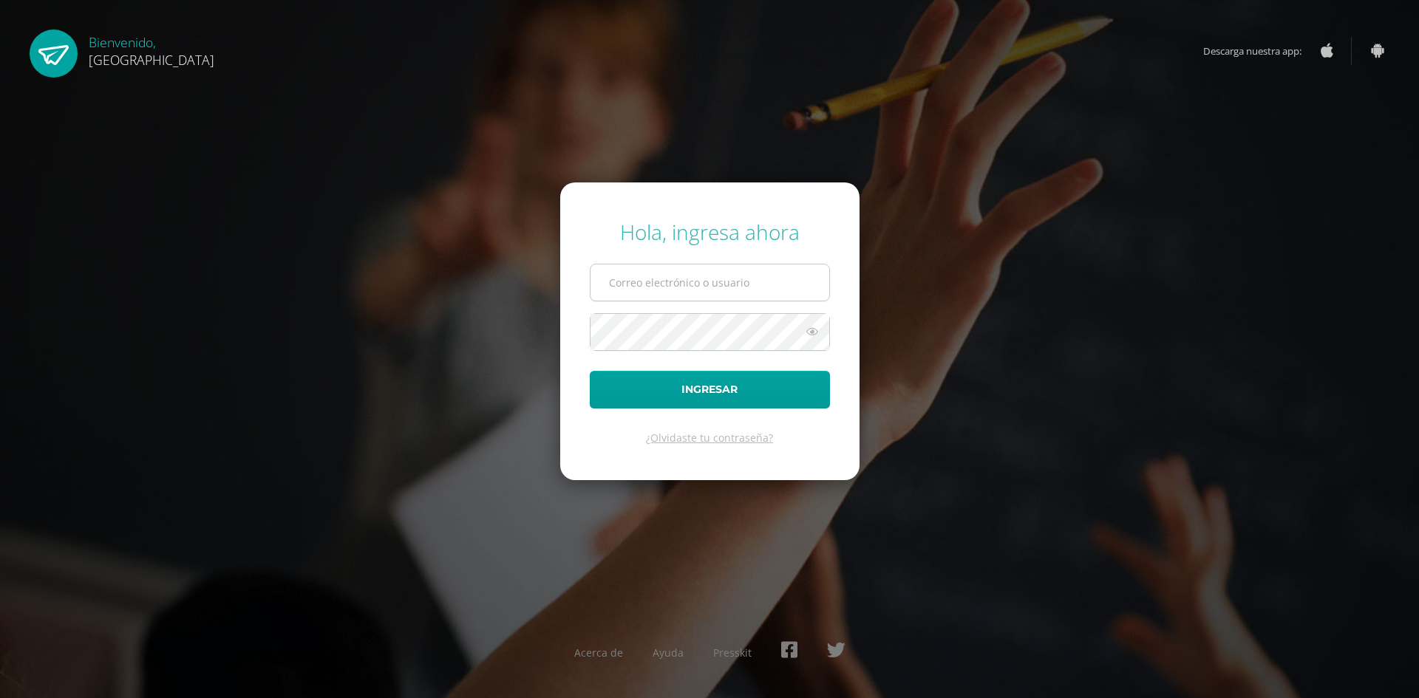
click at [647, 290] on input "text" at bounding box center [710, 283] width 239 height 36
click at [661, 287] on input "text" at bounding box center [710, 283] width 239 height 36
click at [622, 273] on input "text" at bounding box center [710, 283] width 239 height 36
type input "tefa.gutierrez90@gmail.com"
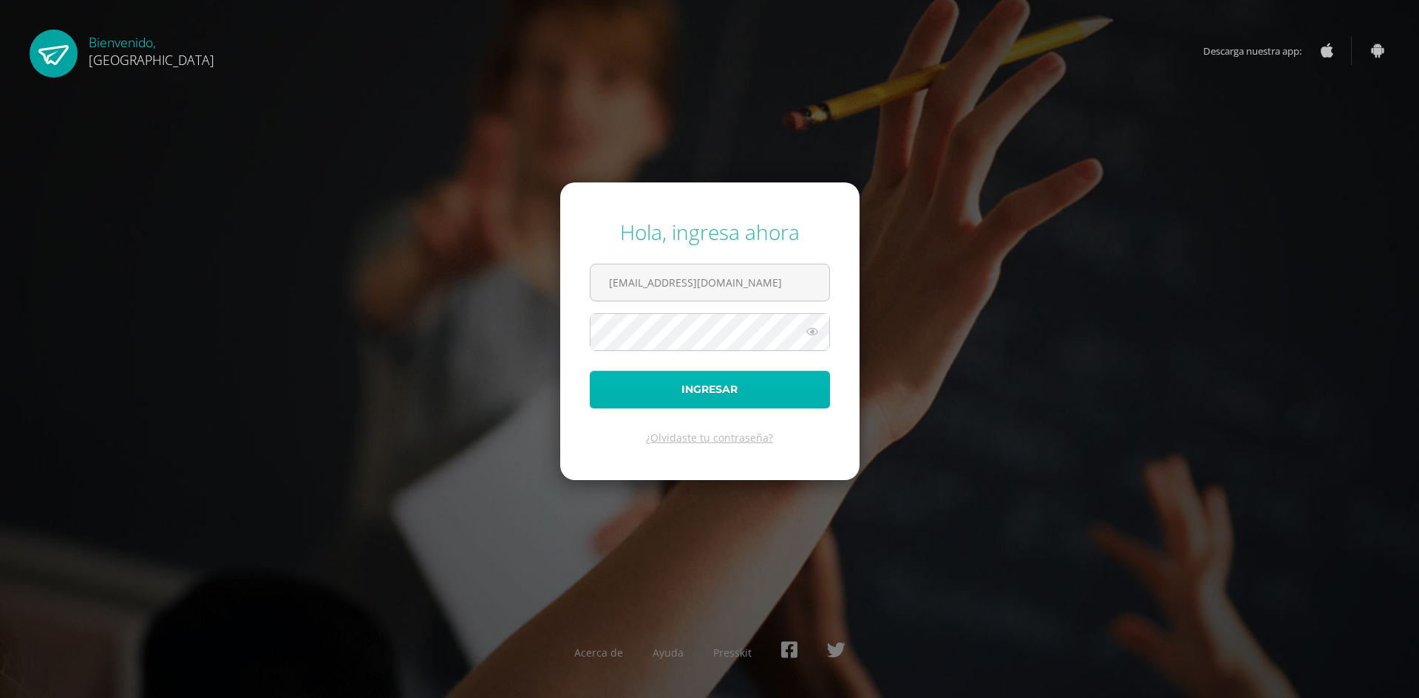
click at [646, 378] on button "Ingresar" at bounding box center [710, 390] width 240 height 38
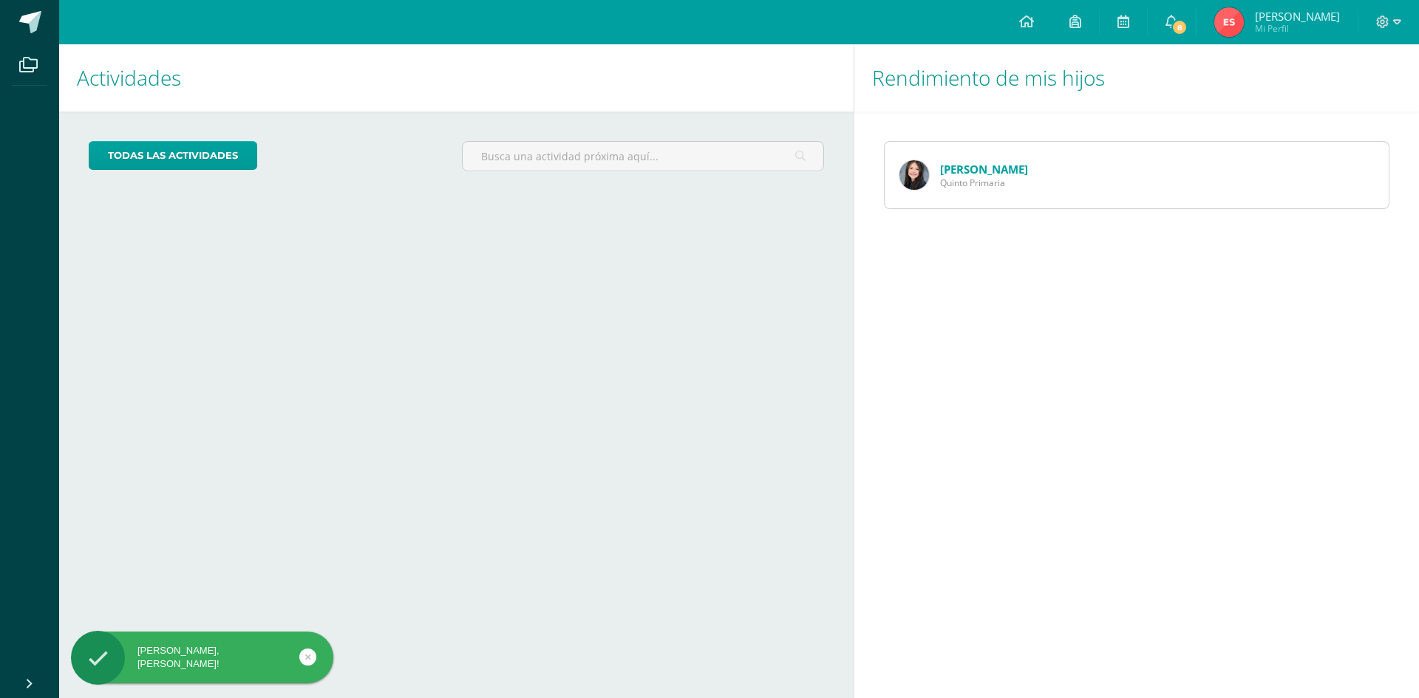
click at [1032, 186] on div "Dessirée García Quinto Primaria" at bounding box center [964, 175] width 158 height 67
click at [914, 177] on img at bounding box center [914, 175] width 30 height 30
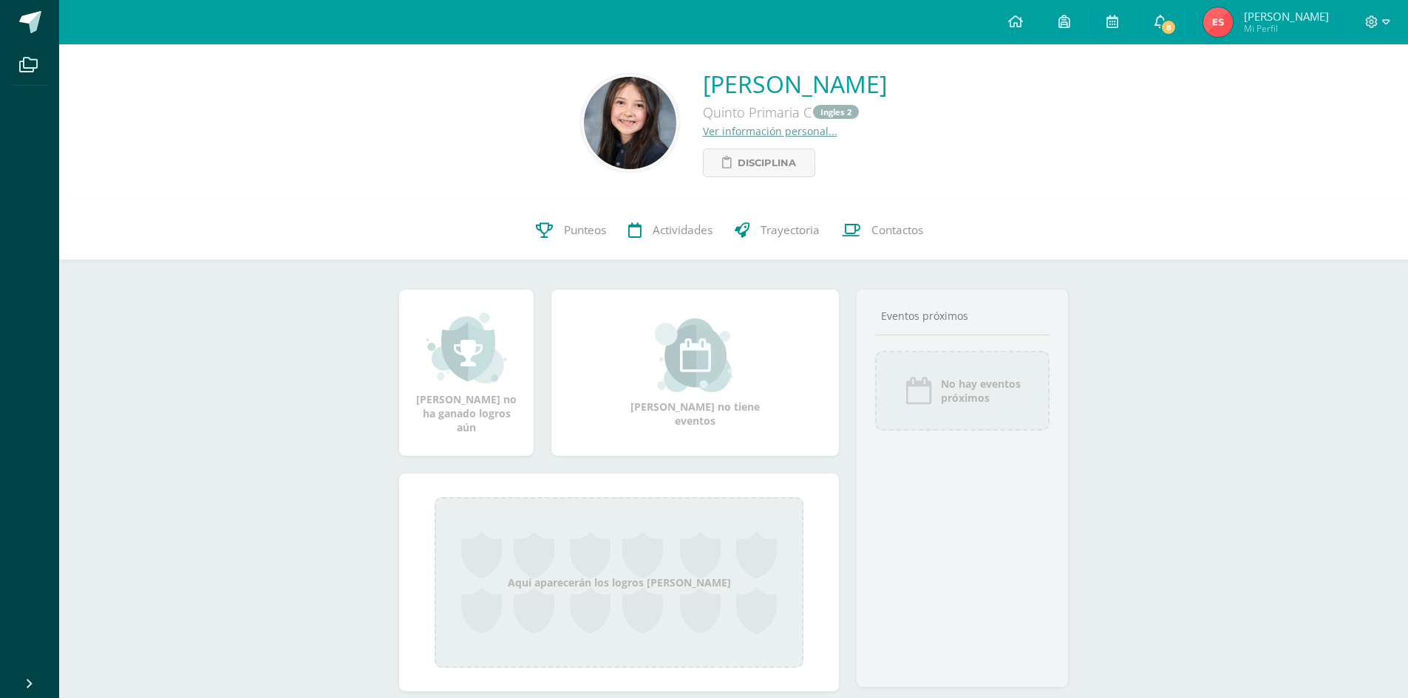
click at [1162, 26] on span "8" at bounding box center [1168, 27] width 16 height 16
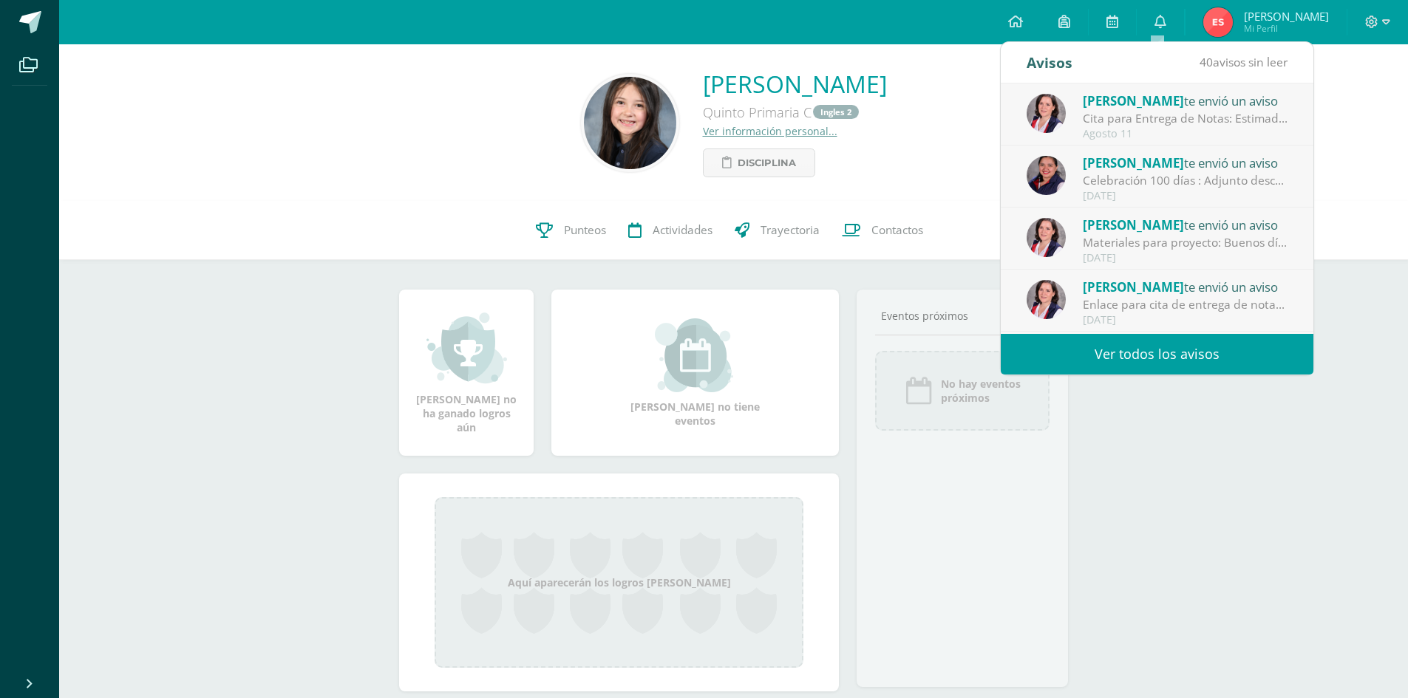
click at [1163, 120] on div "Cita para Entrega de Notas: Estimados padres, adjunto encontrará el enlace para…" at bounding box center [1185, 118] width 205 height 17
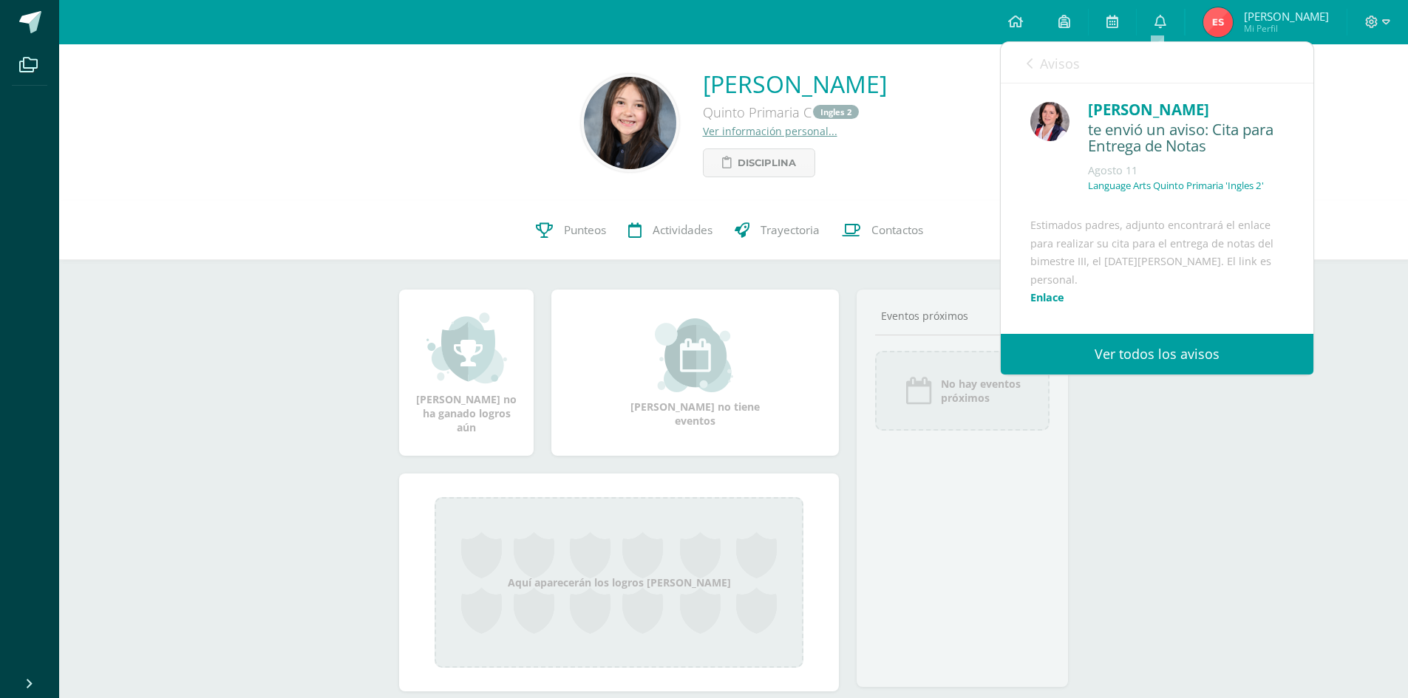
scroll to position [133, 0]
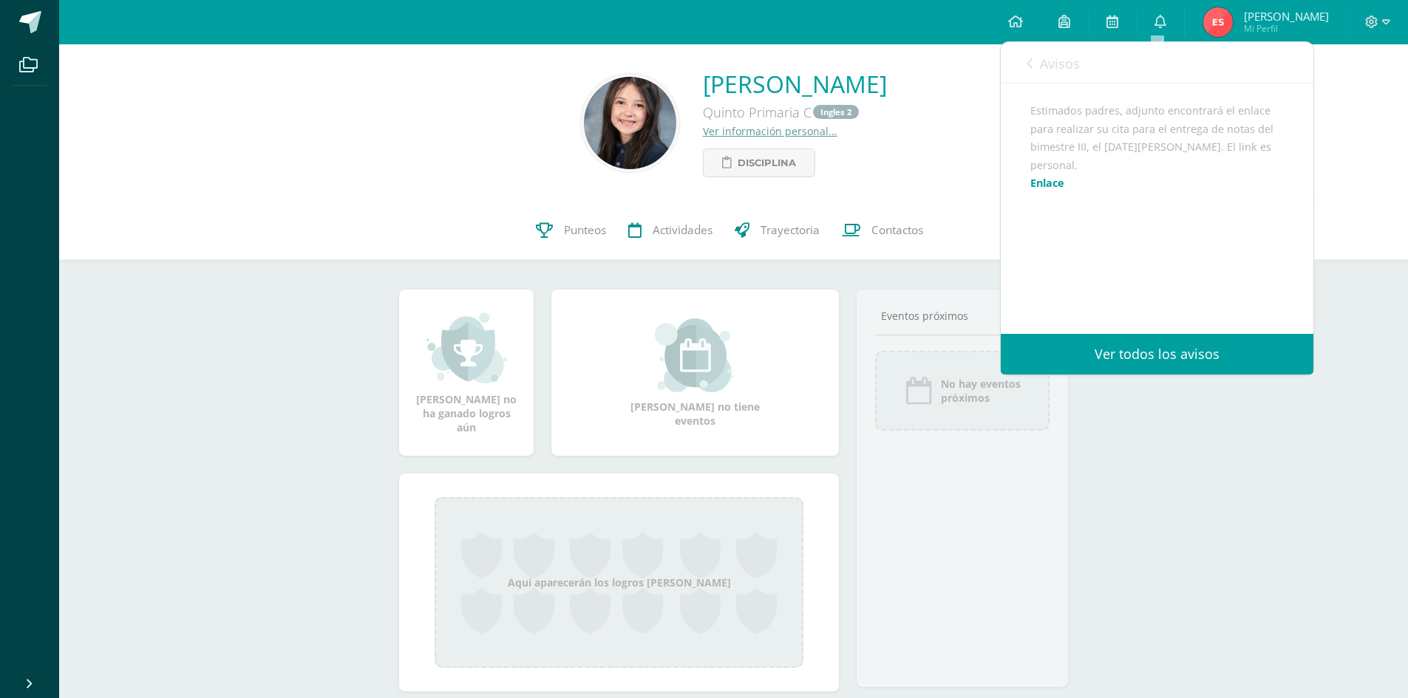
click at [1049, 181] on link "Enlace" at bounding box center [1047, 183] width 34 height 14
click at [1159, 21] on icon at bounding box center [1160, 21] width 12 height 13
click at [1154, 22] on icon at bounding box center [1160, 21] width 12 height 13
click at [1030, 66] on icon at bounding box center [1030, 64] width 6 height 12
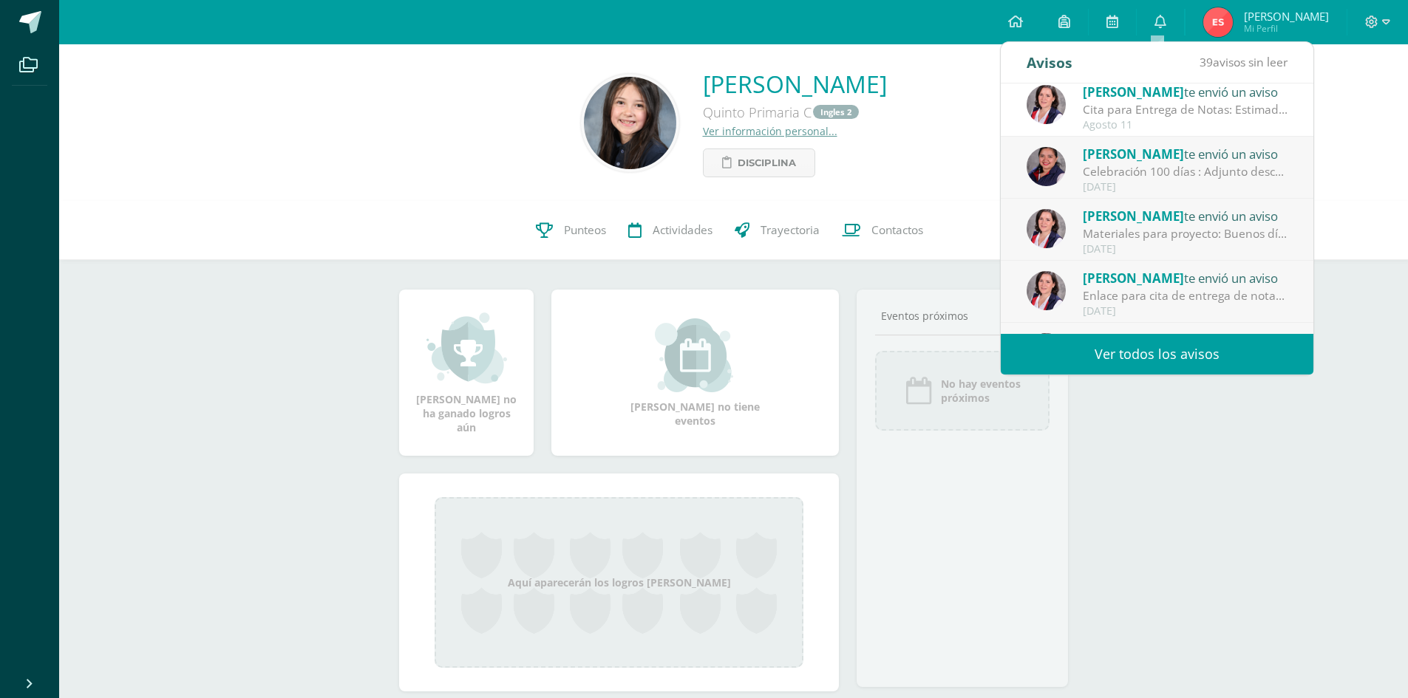
scroll to position [0, 0]
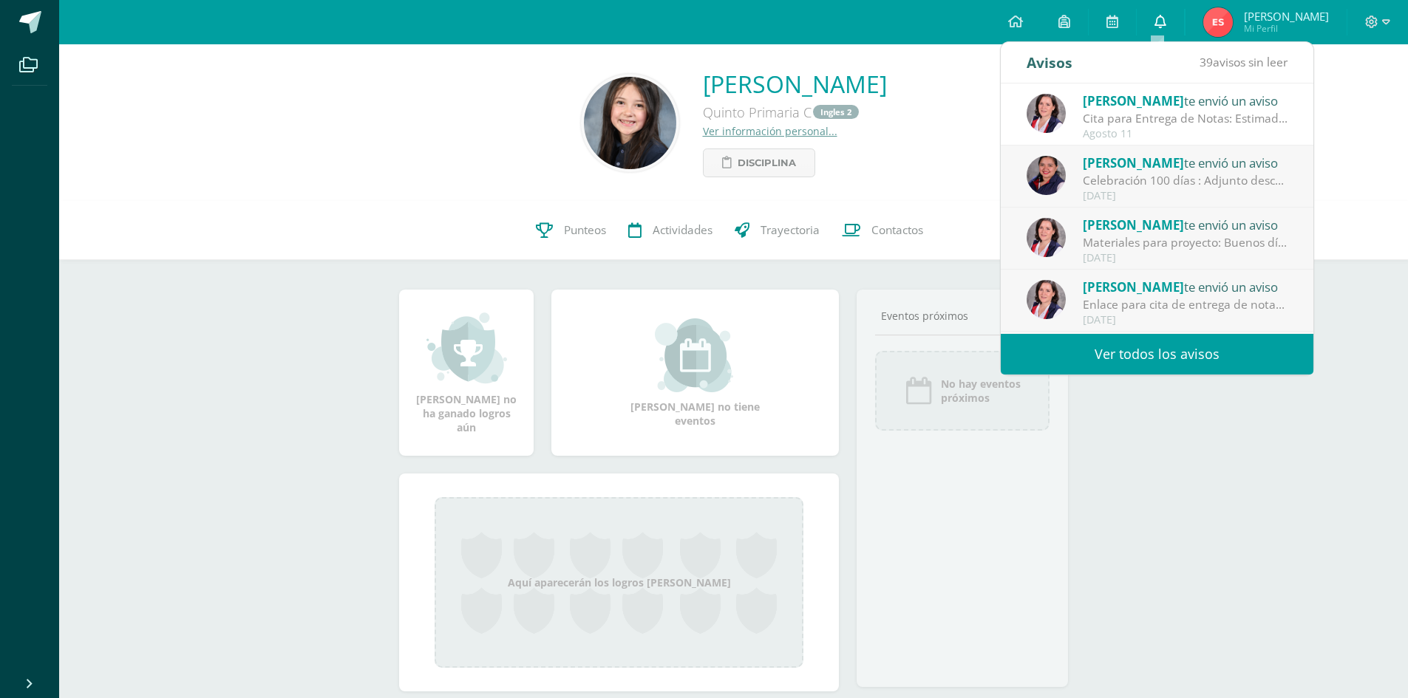
click at [1154, 19] on icon at bounding box center [1160, 21] width 12 height 13
click at [1024, 16] on link at bounding box center [1015, 22] width 50 height 44
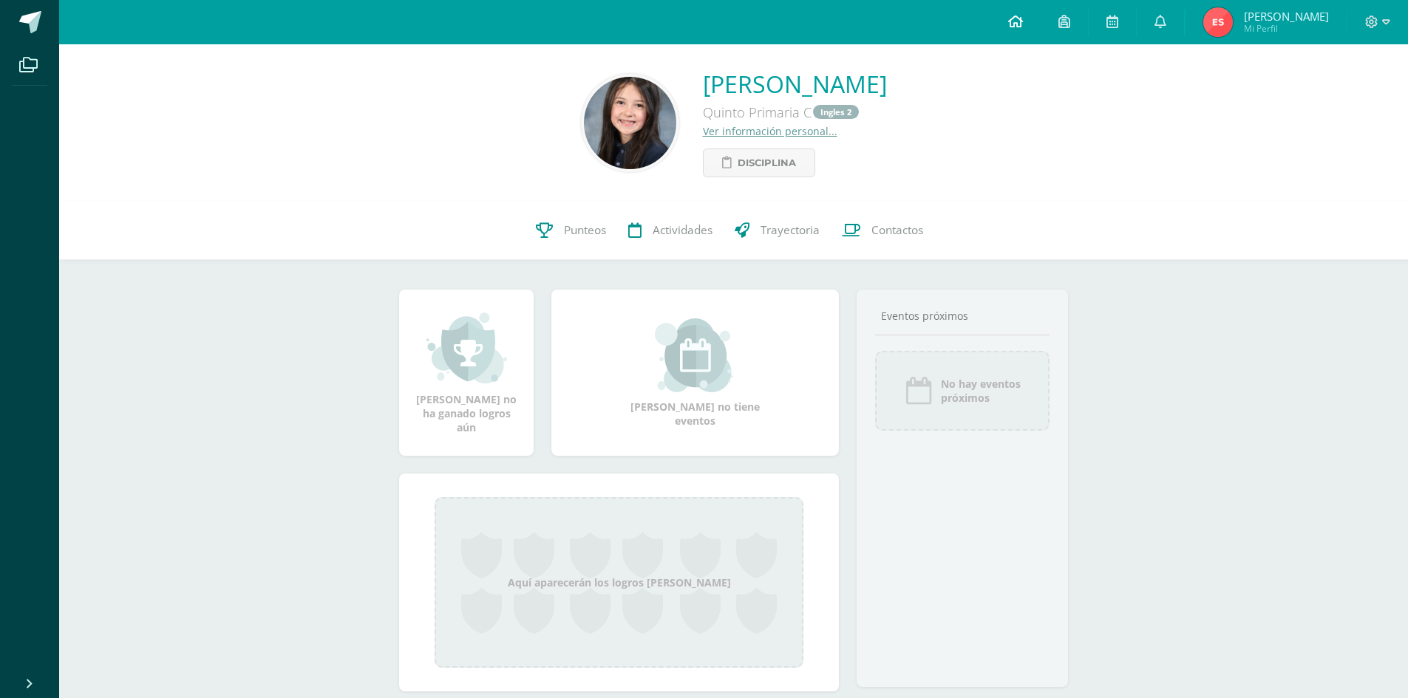
click at [1015, 17] on icon at bounding box center [1015, 21] width 15 height 13
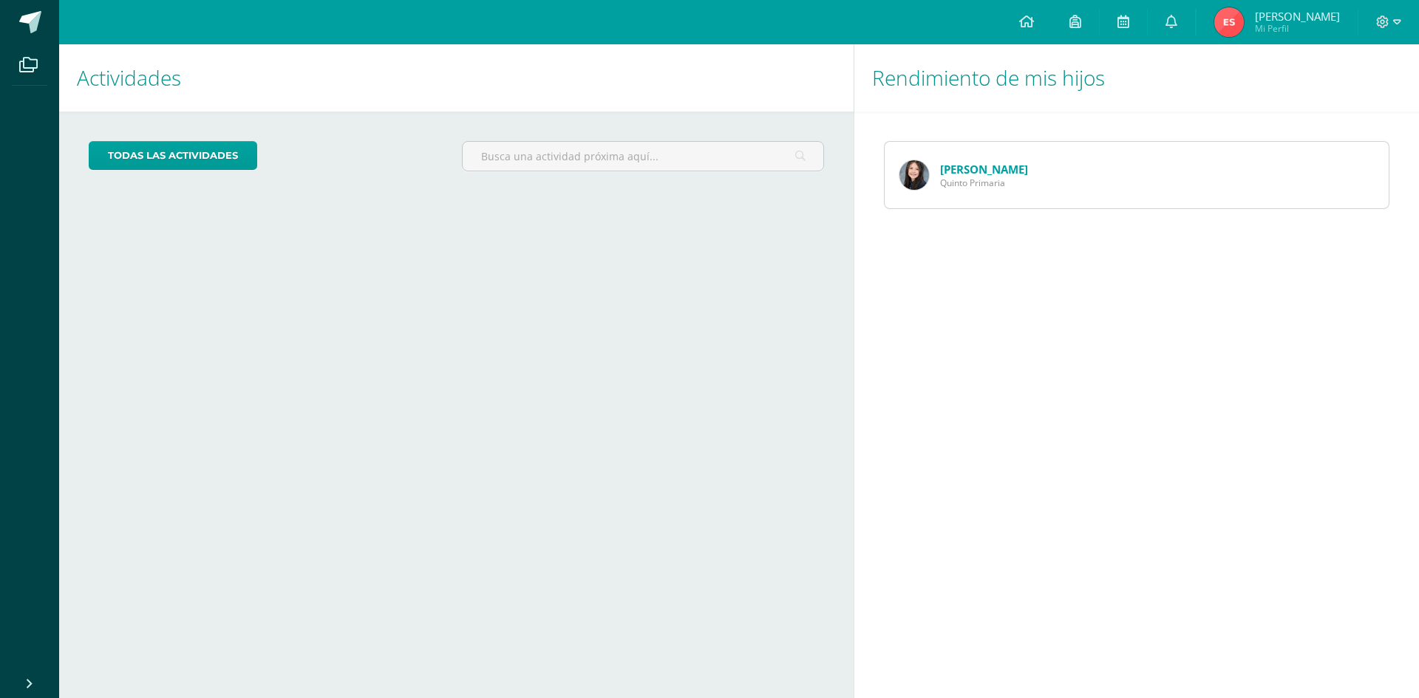
click at [962, 169] on link "Dessirée García" at bounding box center [984, 169] width 88 height 15
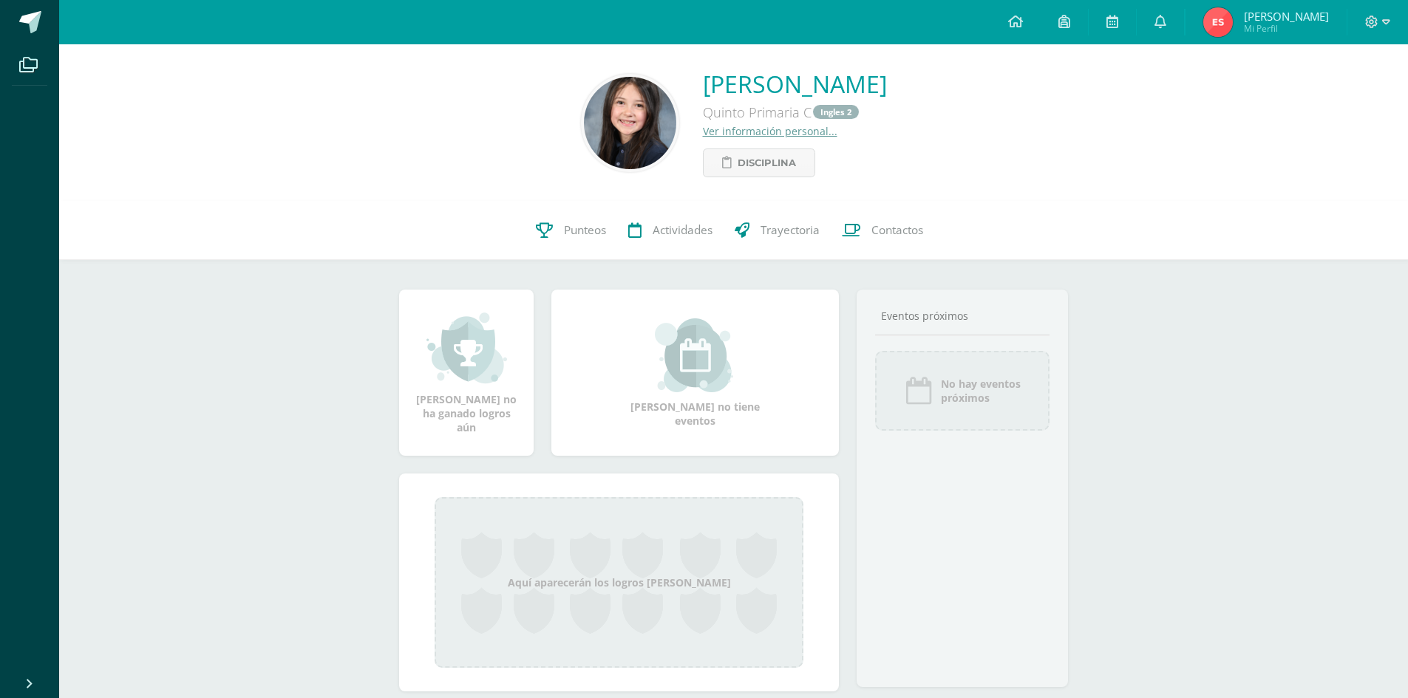
click at [721, 135] on link "Ver información personal..." at bounding box center [770, 131] width 135 height 14
